Goal: Information Seeking & Learning: Learn about a topic

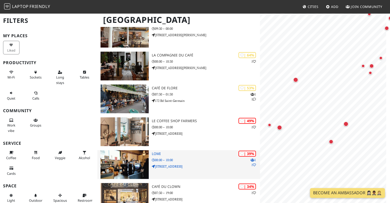
scroll to position [410, 0]
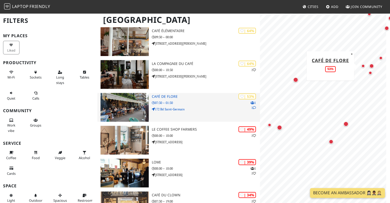
click at [186, 104] on div "| 53% 1 1 Café de Flore 07:30 – 01:30 172 Bd Saint-Germain" at bounding box center [206, 107] width 108 height 29
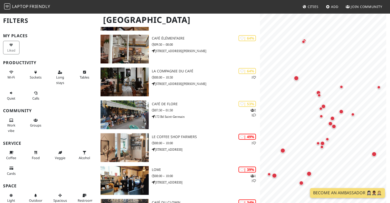
scroll to position [410, 0]
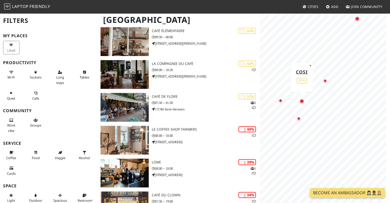
click at [302, 102] on div "Map marker" at bounding box center [301, 101] width 5 height 5
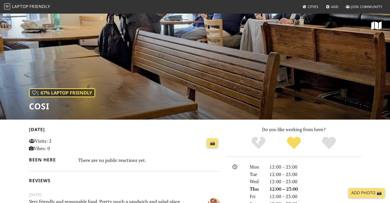
scroll to position [103, 0]
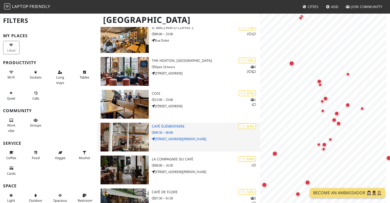
scroll to position [410, 0]
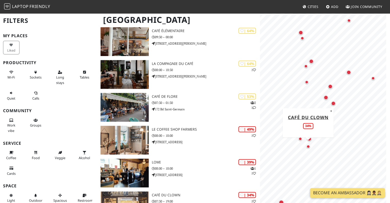
click at [309, 148] on div "Map marker" at bounding box center [308, 146] width 6 height 6
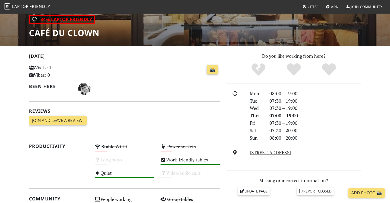
scroll to position [103, 0]
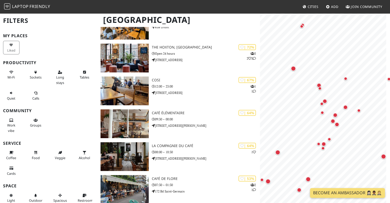
scroll to position [410, 0]
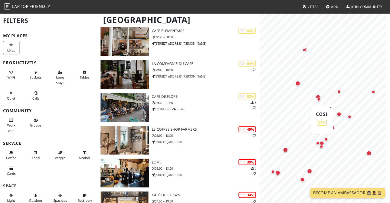
click at [323, 143] on div "Map marker" at bounding box center [321, 143] width 5 height 5
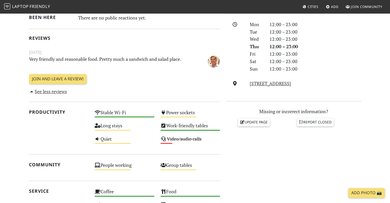
scroll to position [154, 0]
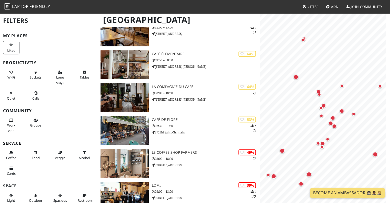
scroll to position [410, 0]
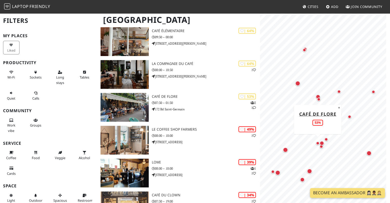
click at [317, 144] on div "Map marker" at bounding box center [318, 143] width 4 height 4
